Goal: Manage account settings

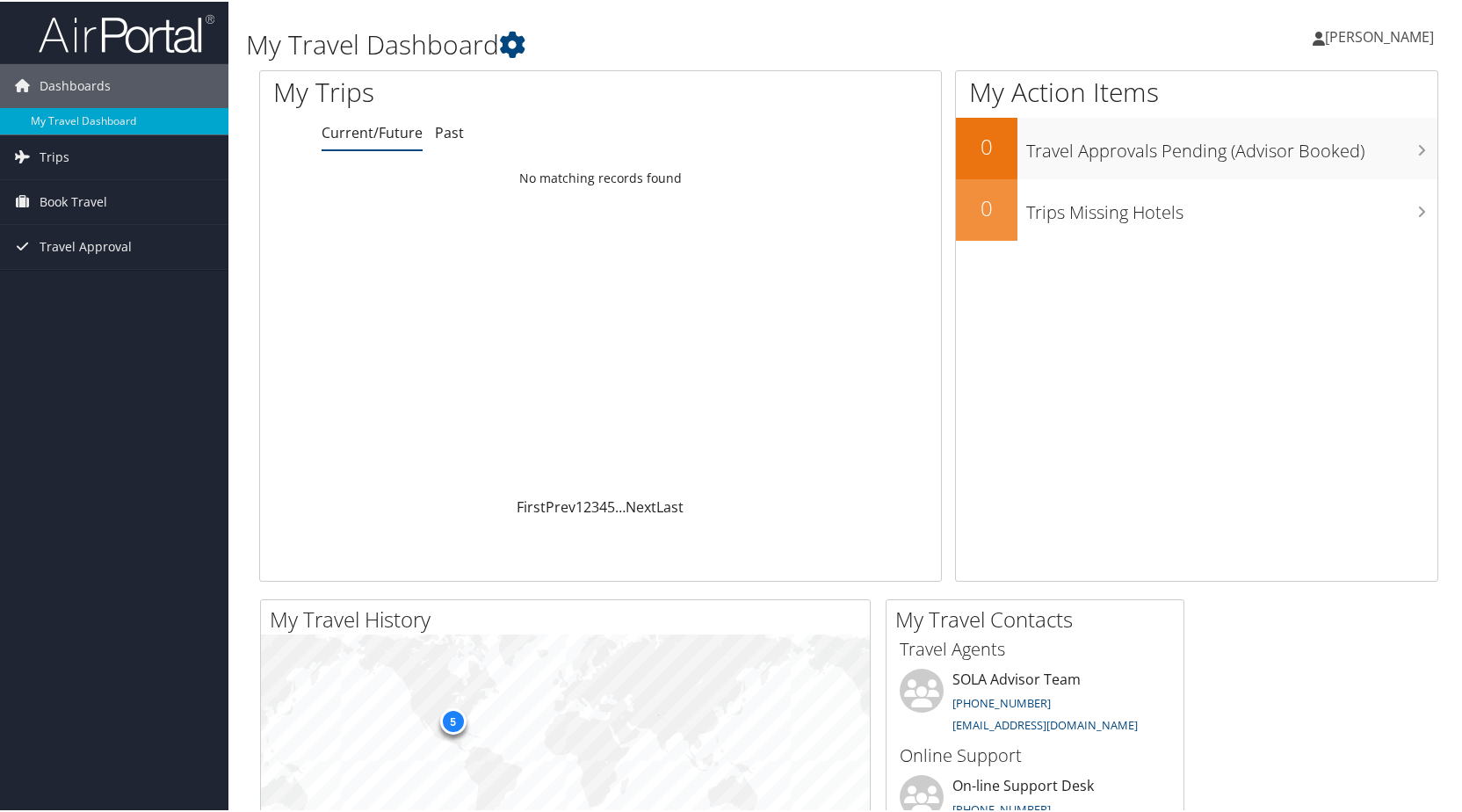
click at [1313, 37] on icon at bounding box center [1319, 36] width 12 height 14
click at [1257, 158] on link "View Travel Profile" at bounding box center [1333, 156] width 196 height 30
click at [1324, 35] on span "[PERSON_NAME]" at bounding box center [1379, 35] width 109 height 19
click at [1287, 136] on link "Travel Agency Contacts" at bounding box center [1333, 126] width 196 height 30
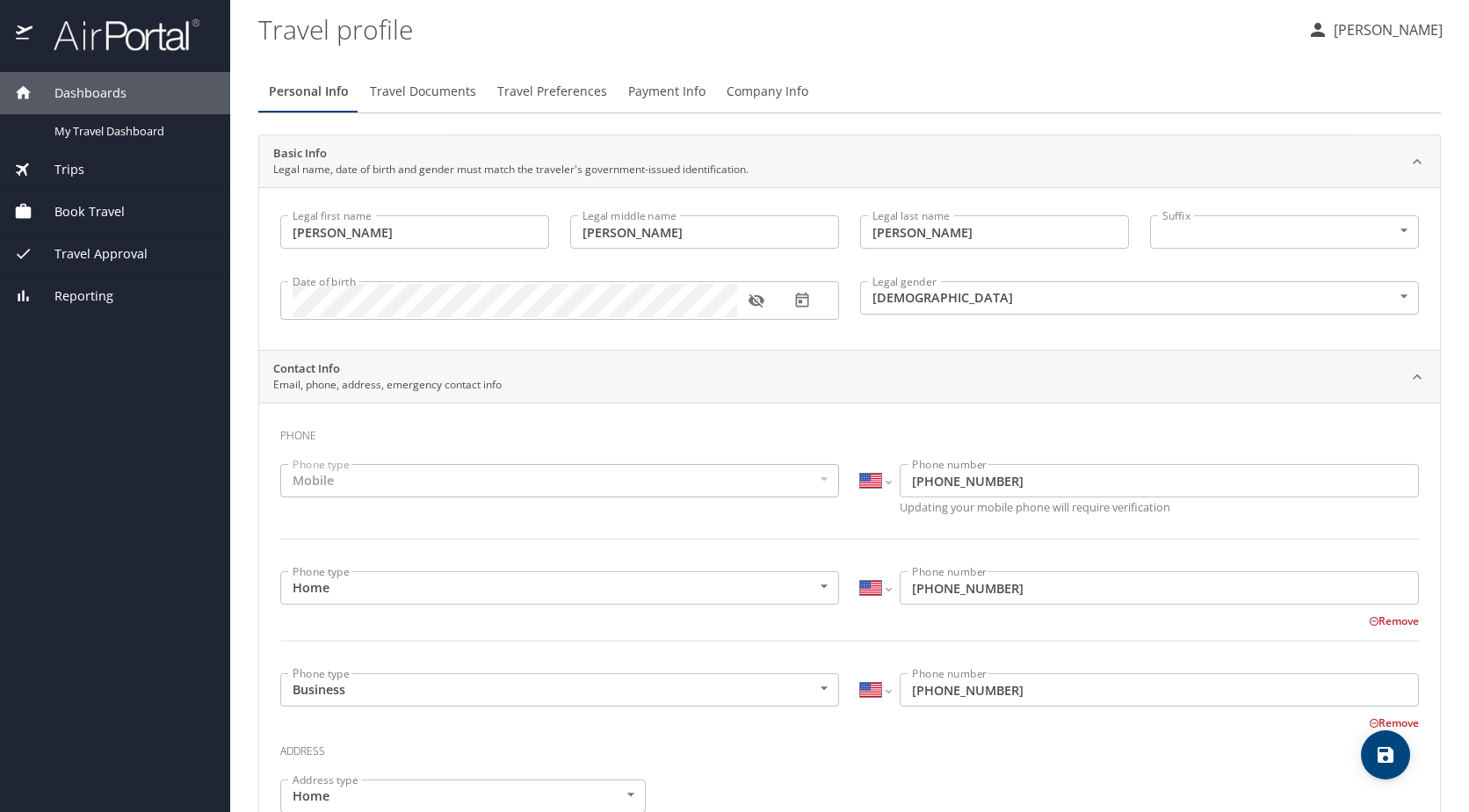
select select "US"
click at [97, 203] on span "Book Travel" at bounding box center [78, 211] width 93 height 19
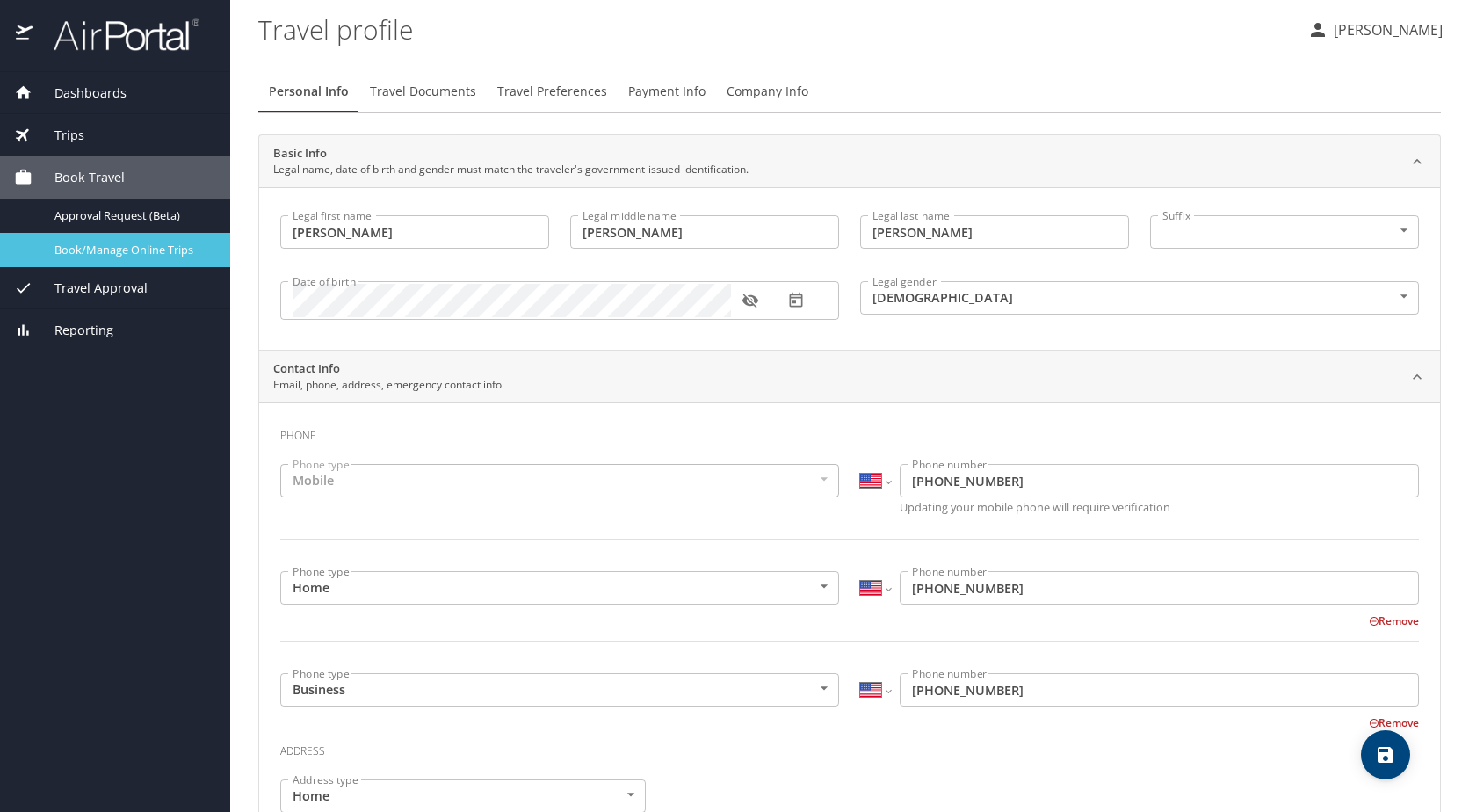
click at [95, 244] on span "Book/Manage Online Trips" at bounding box center [132, 249] width 155 height 16
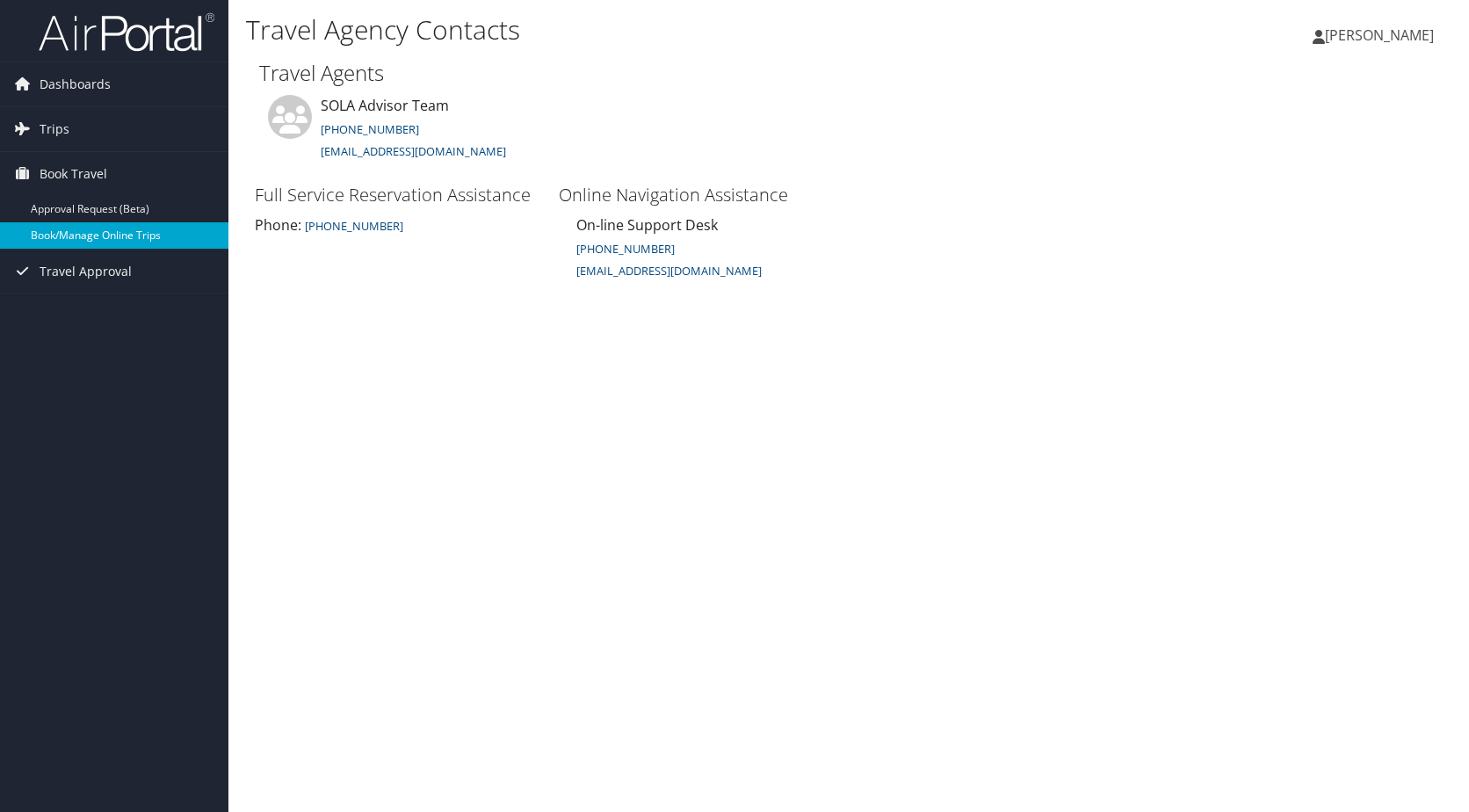
click at [67, 229] on link "Book/Manage Online Trips" at bounding box center [114, 236] width 228 height 27
click at [1313, 31] on icon at bounding box center [1319, 36] width 12 height 14
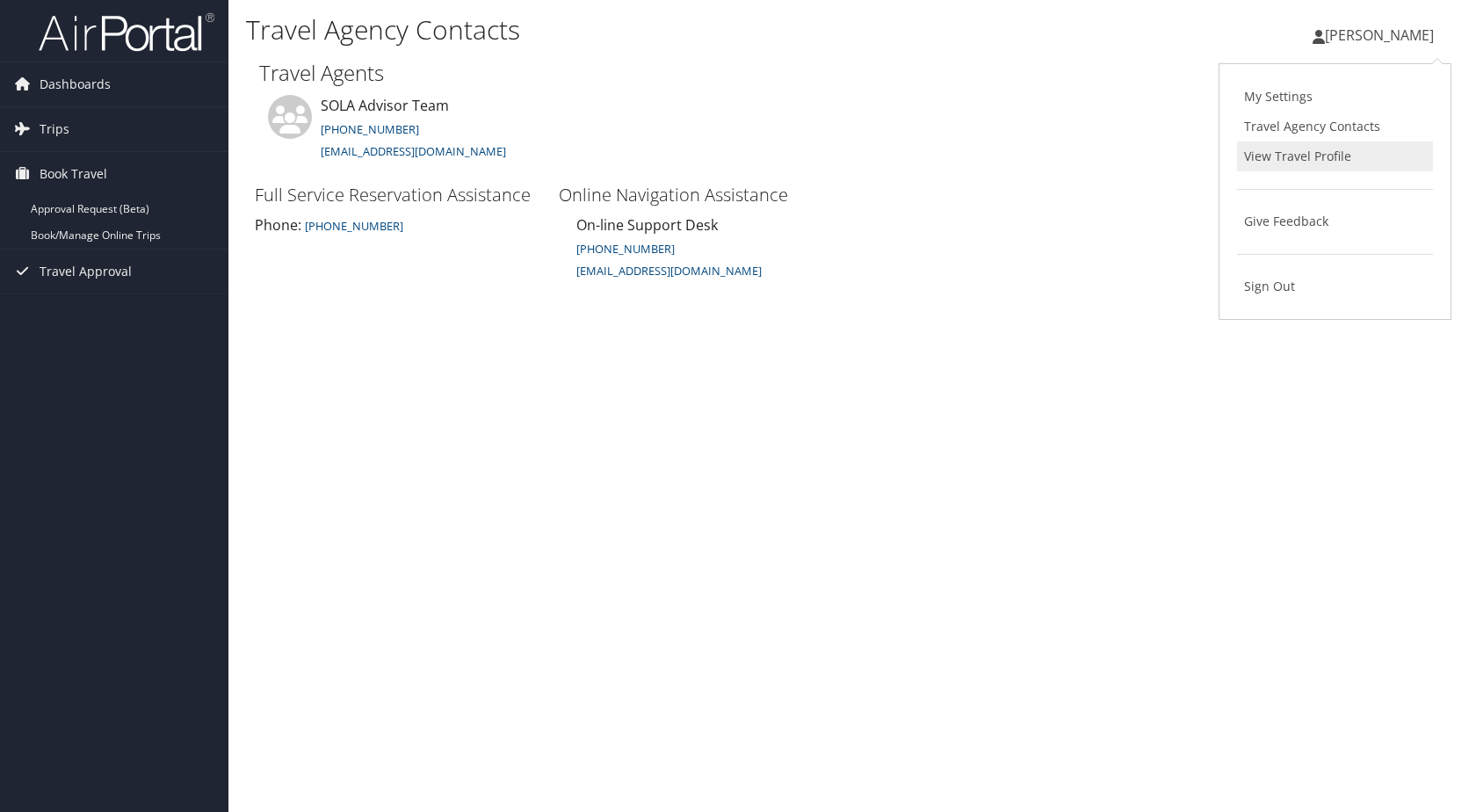
click at [1282, 160] on link "View Travel Profile" at bounding box center [1335, 156] width 196 height 30
click at [1313, 39] on icon at bounding box center [1319, 36] width 12 height 14
click at [1279, 290] on link "Sign Out" at bounding box center [1335, 286] width 196 height 30
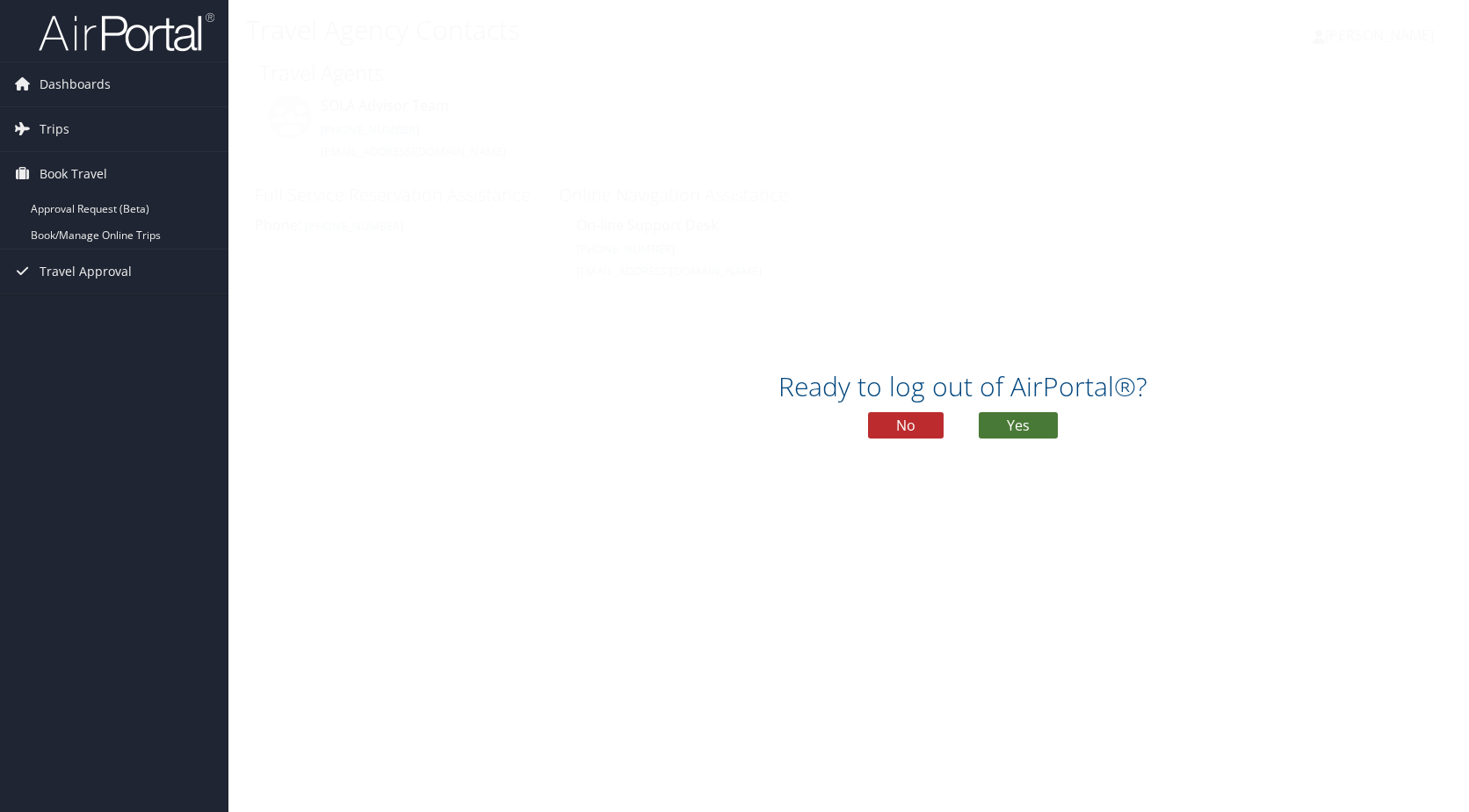
click at [1019, 431] on button "Yes" at bounding box center [1018, 425] width 79 height 27
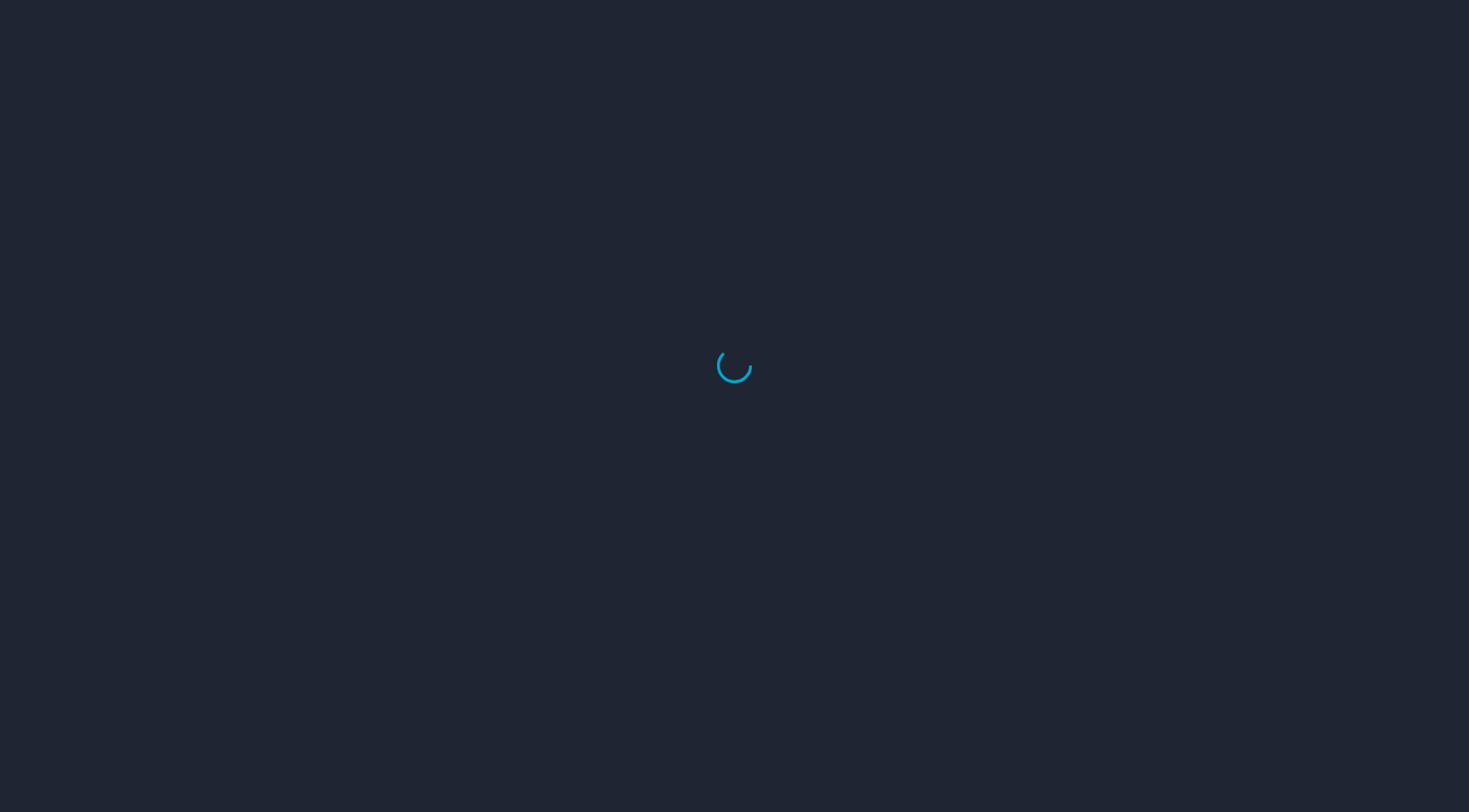
select select "US"
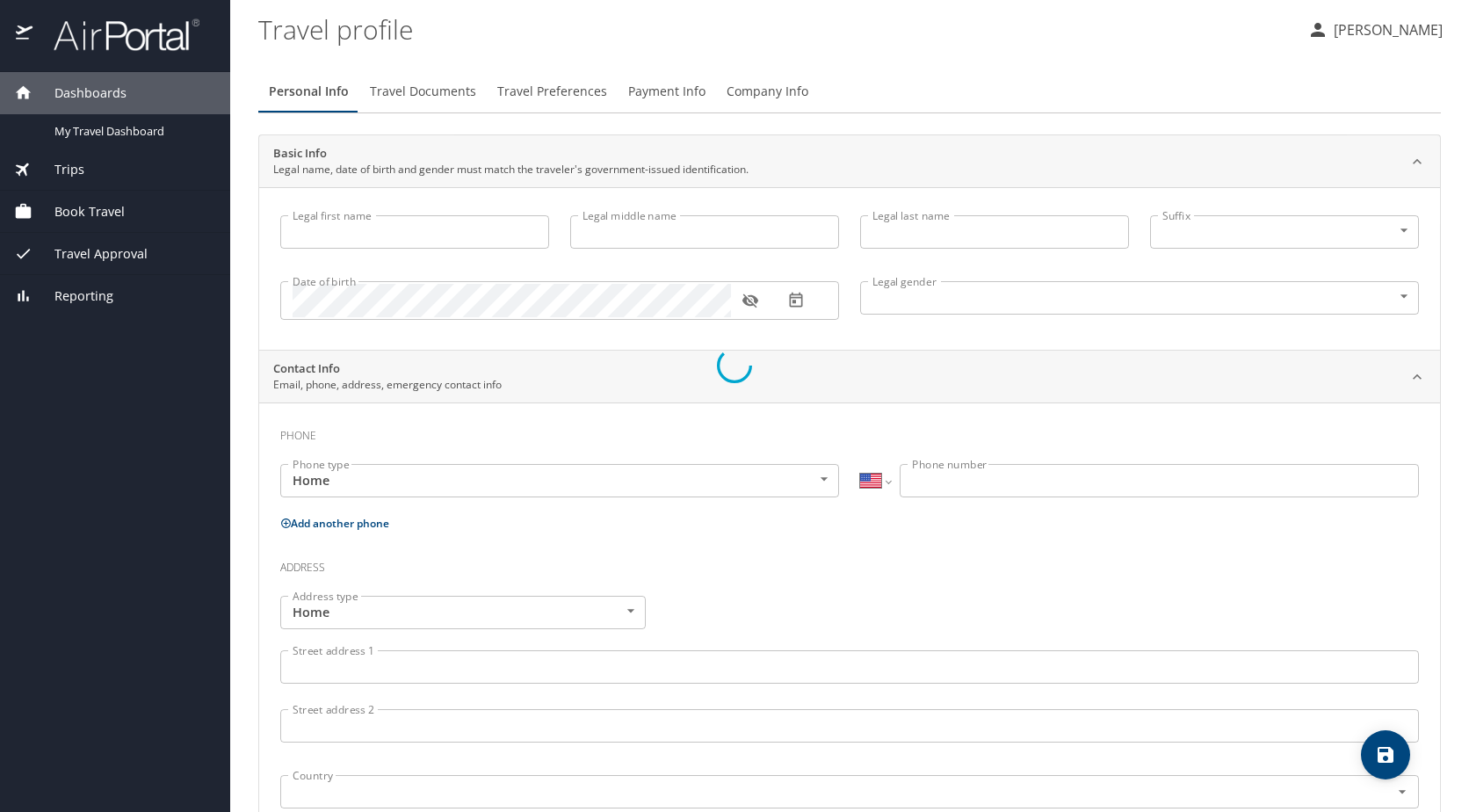
type input "[PERSON_NAME]"
type input "[DEMOGRAPHIC_DATA]"
type input "[PERSON_NAME]"
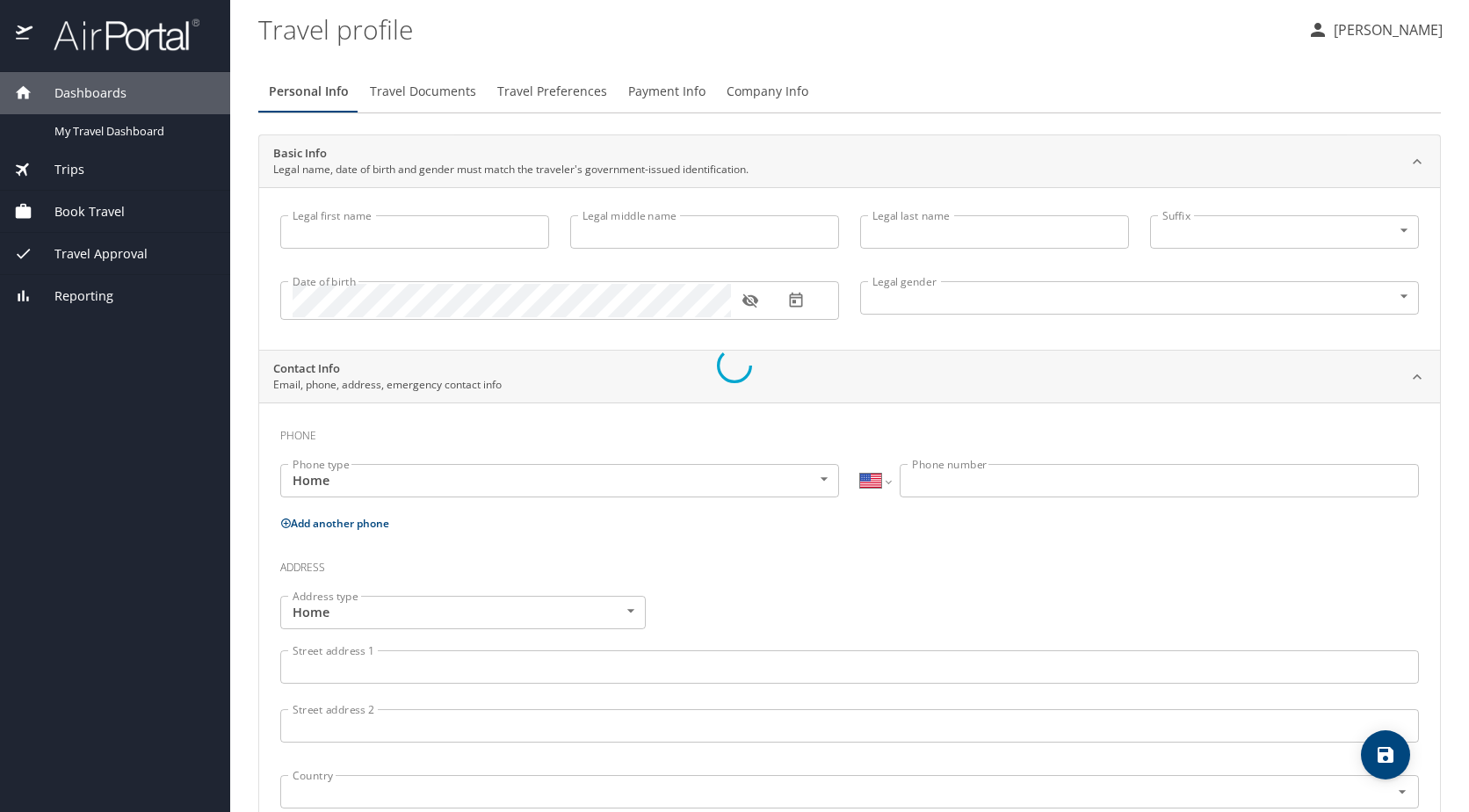
type input "Sclafini"
type input "(504) 296-1726"
select select "US"
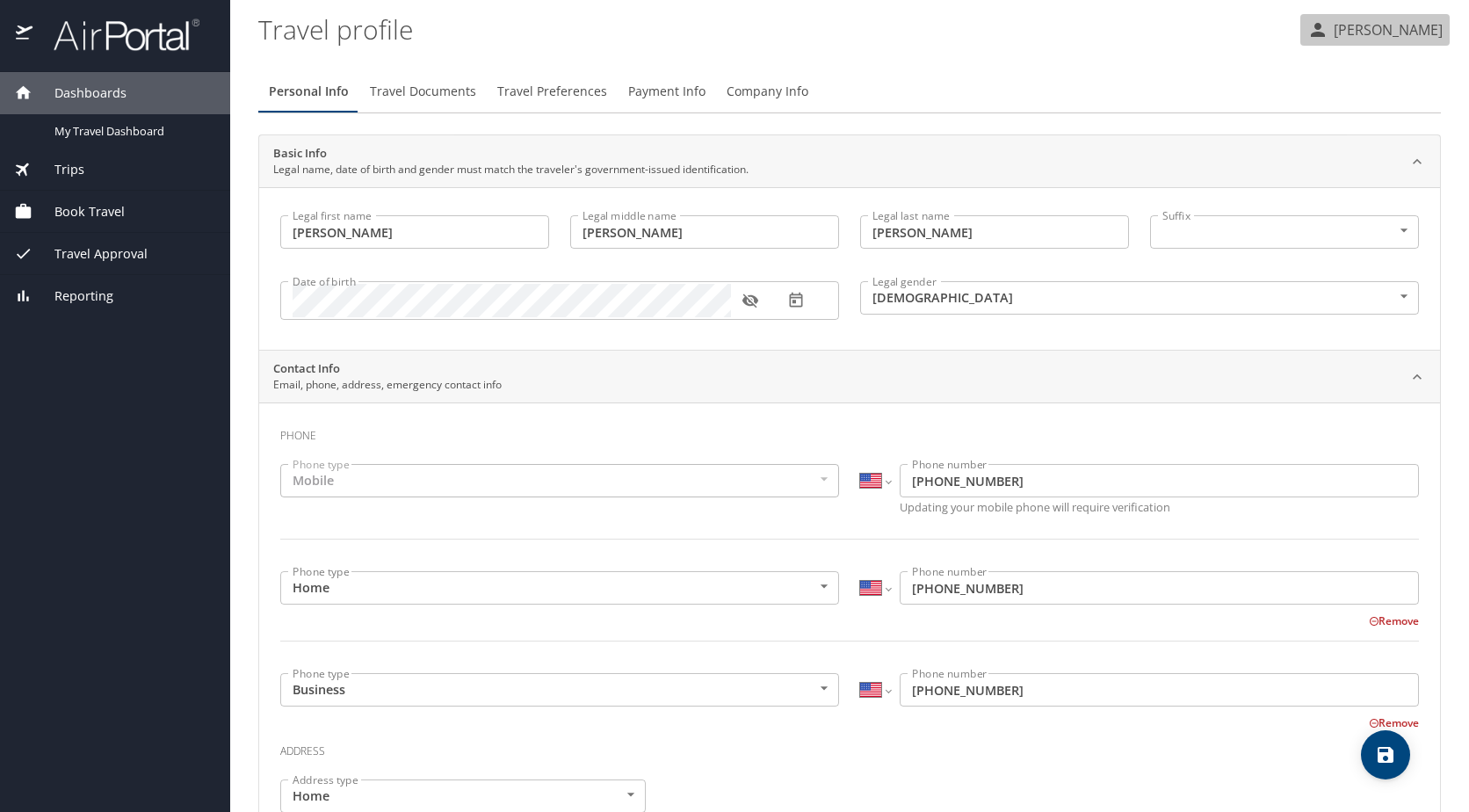
click at [1311, 25] on icon "button" at bounding box center [1318, 30] width 14 height 14
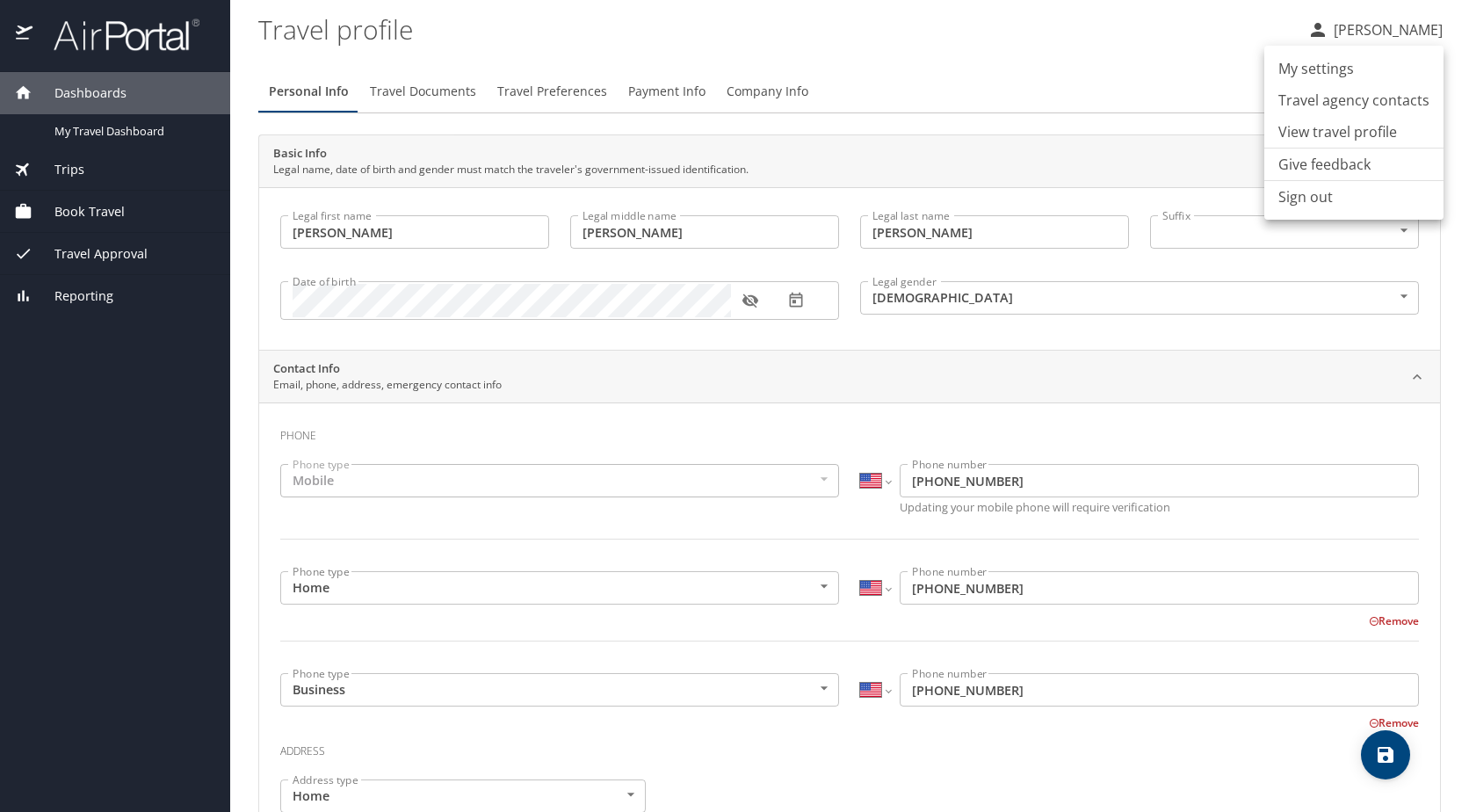
click at [1286, 25] on div at bounding box center [734, 406] width 1469 height 812
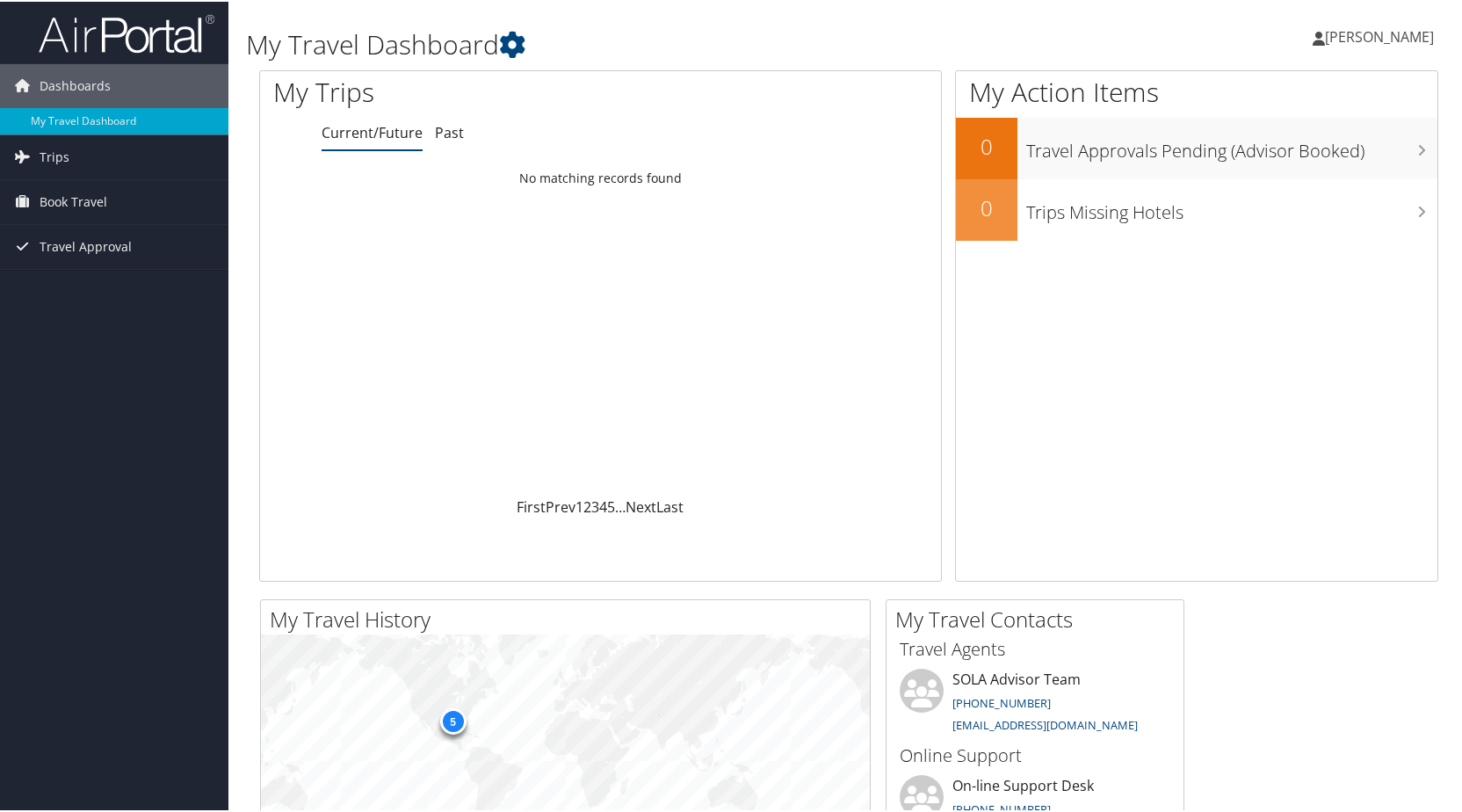
click at [1324, 34] on span "[PERSON_NAME]" at bounding box center [1379, 35] width 109 height 19
click at [1295, 151] on link "View Travel Profile" at bounding box center [1333, 156] width 196 height 30
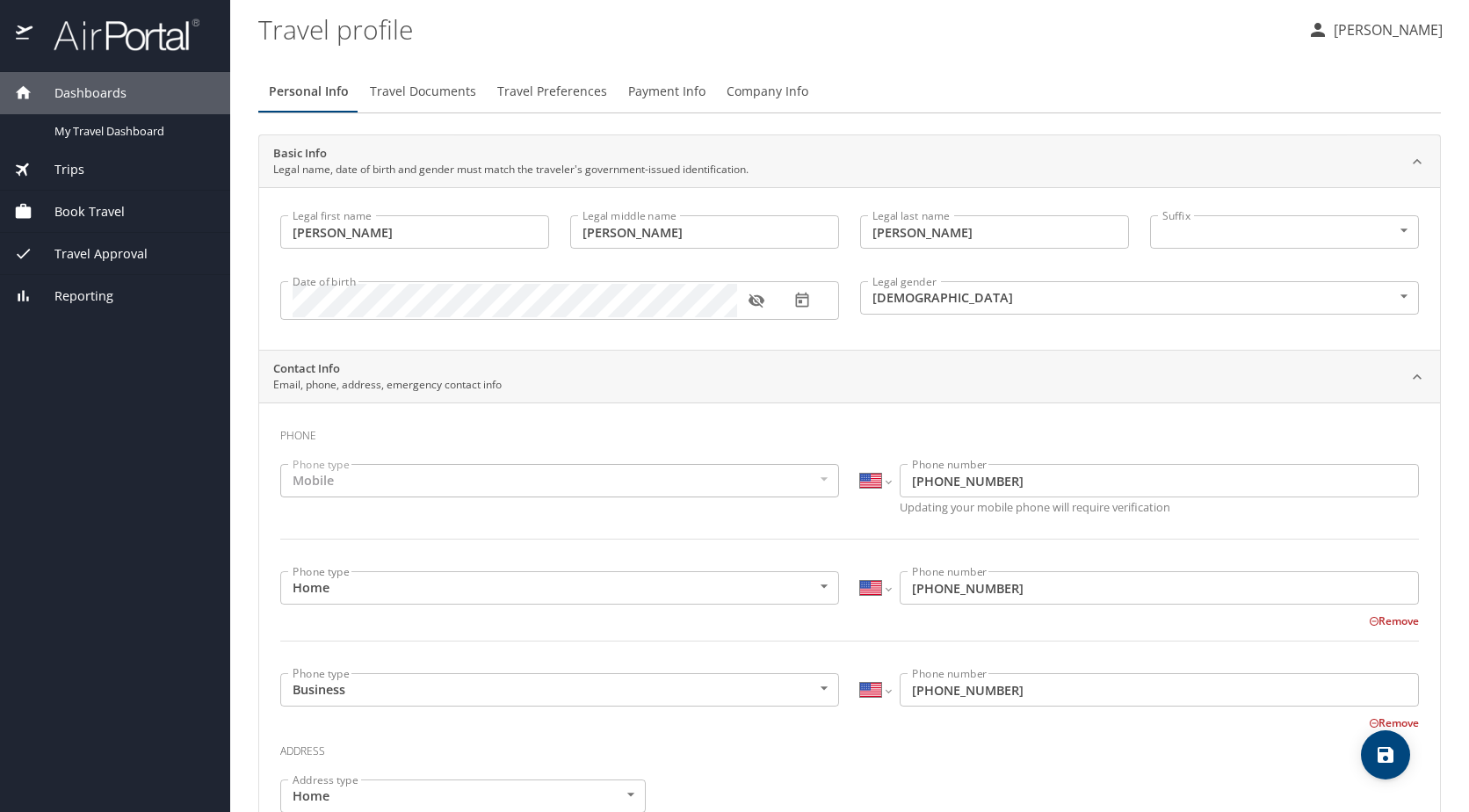
select select "US"
click at [93, 208] on span "Book Travel" at bounding box center [78, 211] width 93 height 19
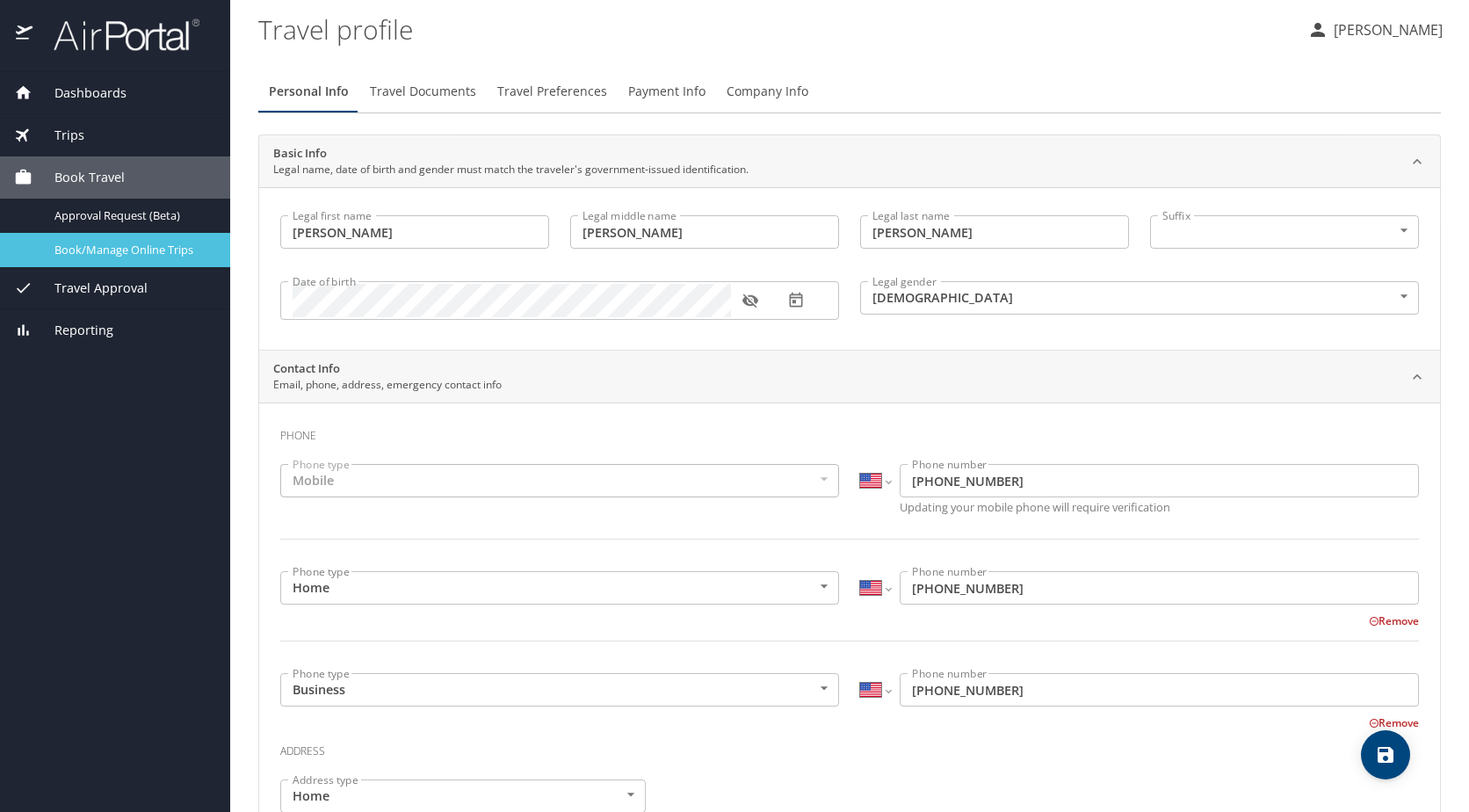
click at [83, 246] on span "Book/Manage Online Trips" at bounding box center [132, 249] width 155 height 16
click at [1339, 27] on p "[PERSON_NAME]" at bounding box center [1386, 30] width 115 height 21
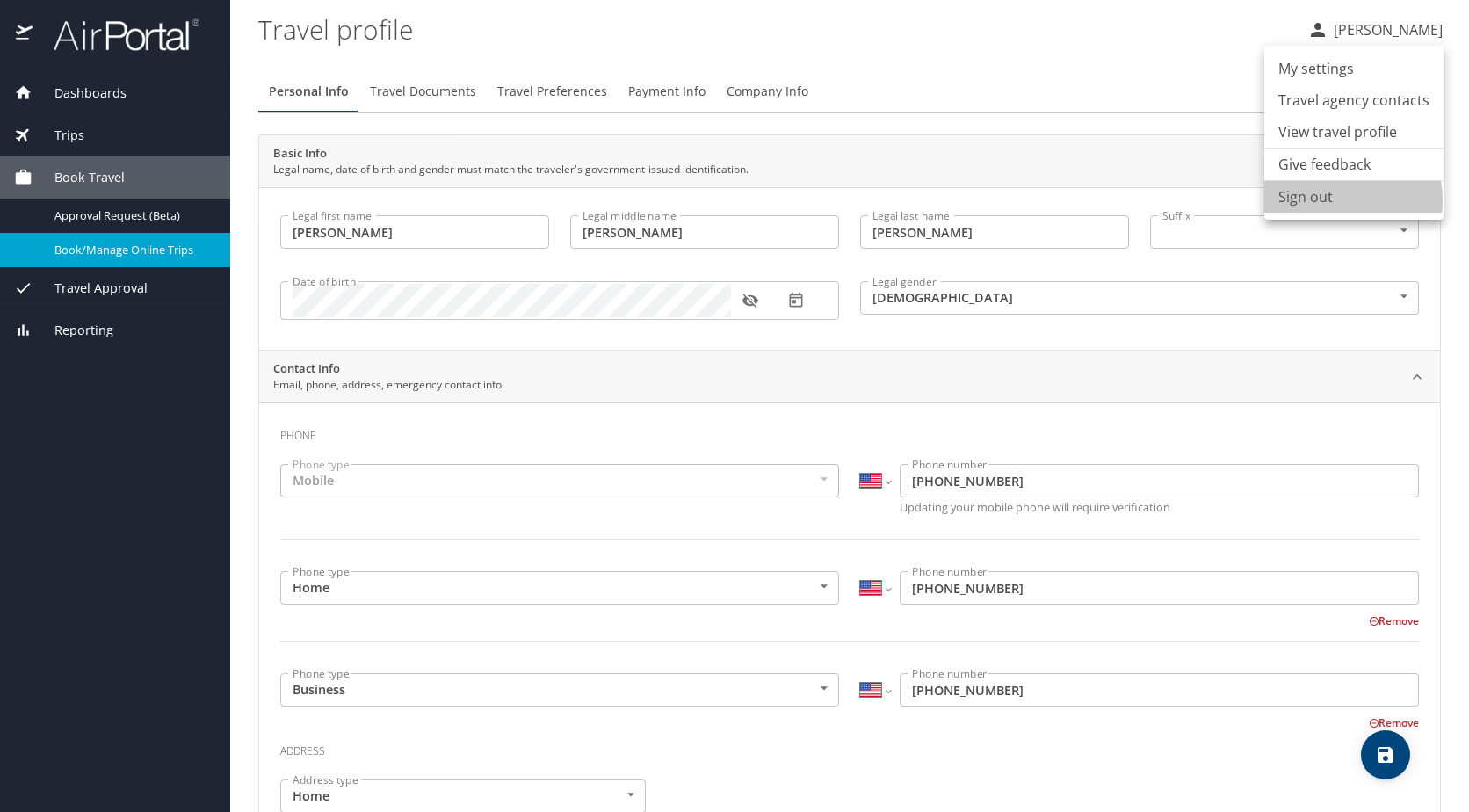
click at [1325, 201] on li "Sign out" at bounding box center [1354, 196] width 180 height 32
